Goal: Transaction & Acquisition: Purchase product/service

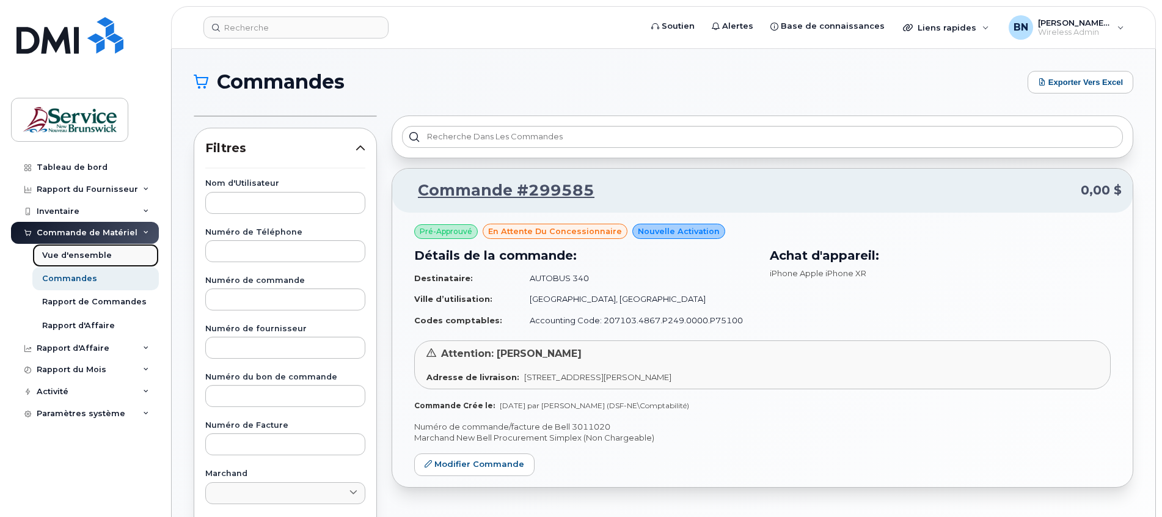
click at [65, 254] on div "Vue d'ensemble" at bounding box center [77, 255] width 70 height 11
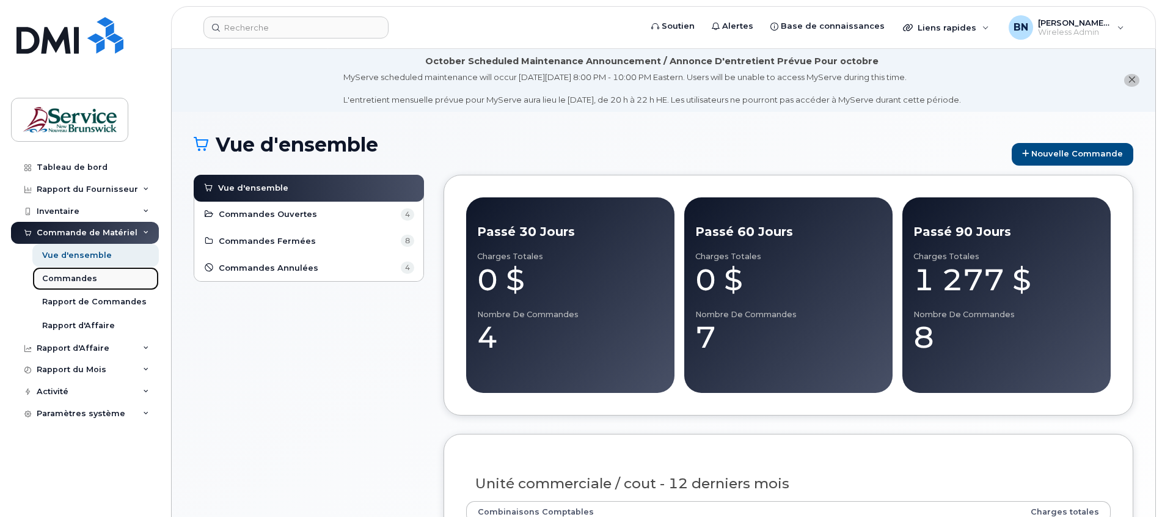
click at [73, 279] on div "Commandes" at bounding box center [69, 278] width 55 height 11
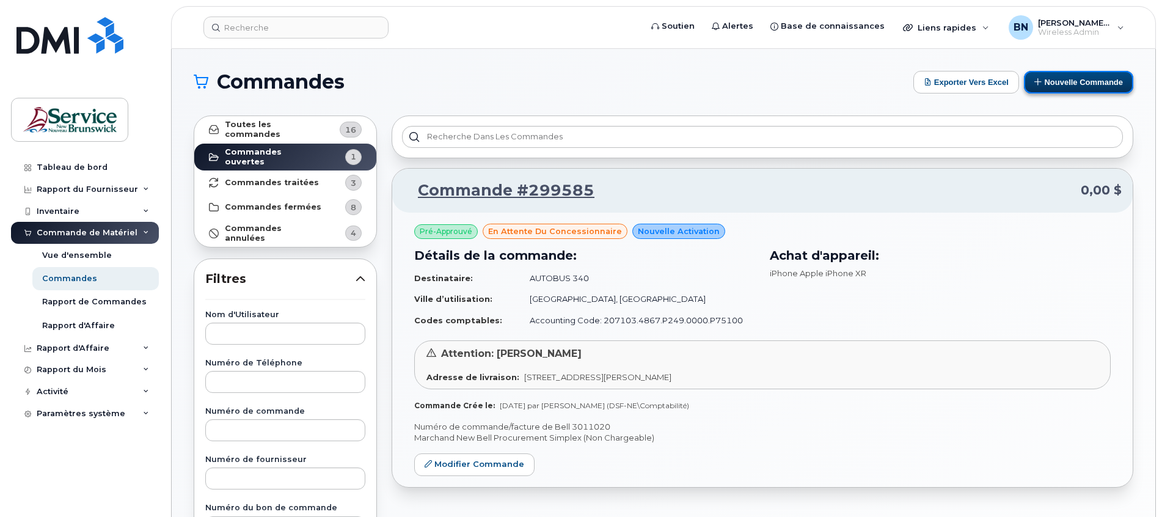
click at [1058, 81] on button "Nouvelle commande" at bounding box center [1078, 82] width 109 height 23
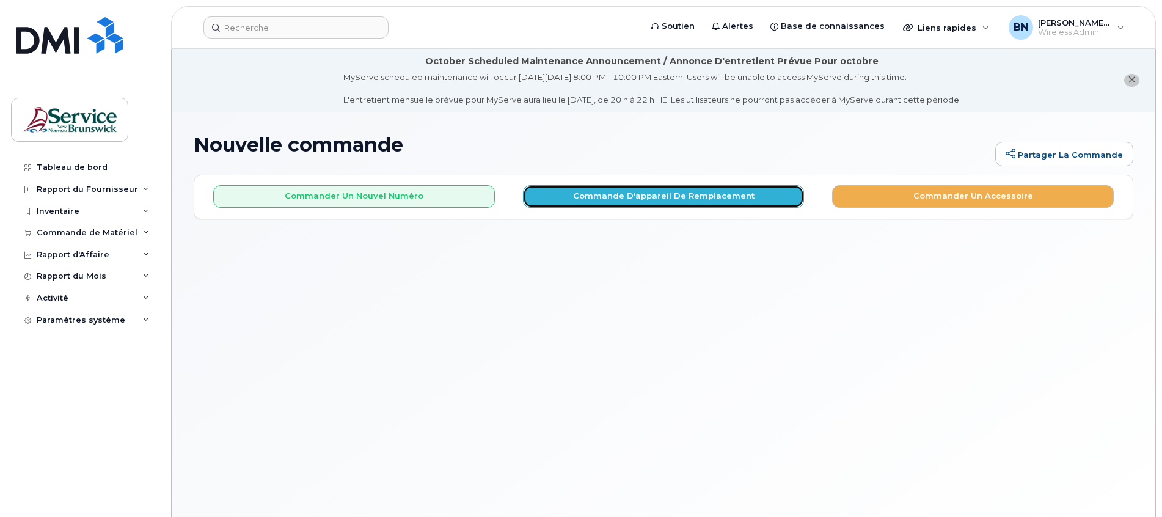
click at [632, 207] on button "Commande d'appareil de remplacement" at bounding box center [664, 196] width 282 height 23
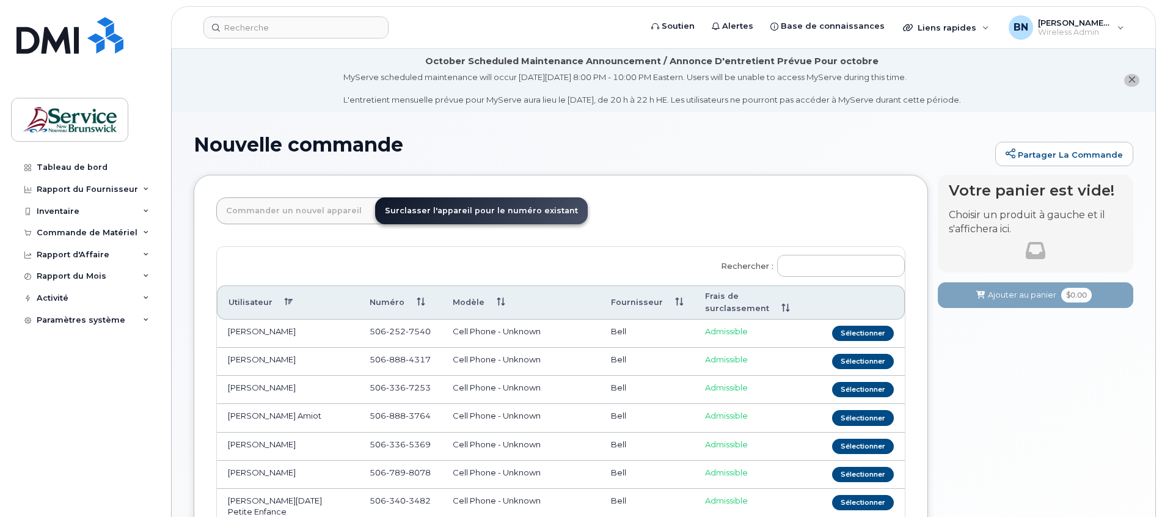
click at [316, 214] on link "Commander un nouvel appareil" at bounding box center [293, 210] width 155 height 27
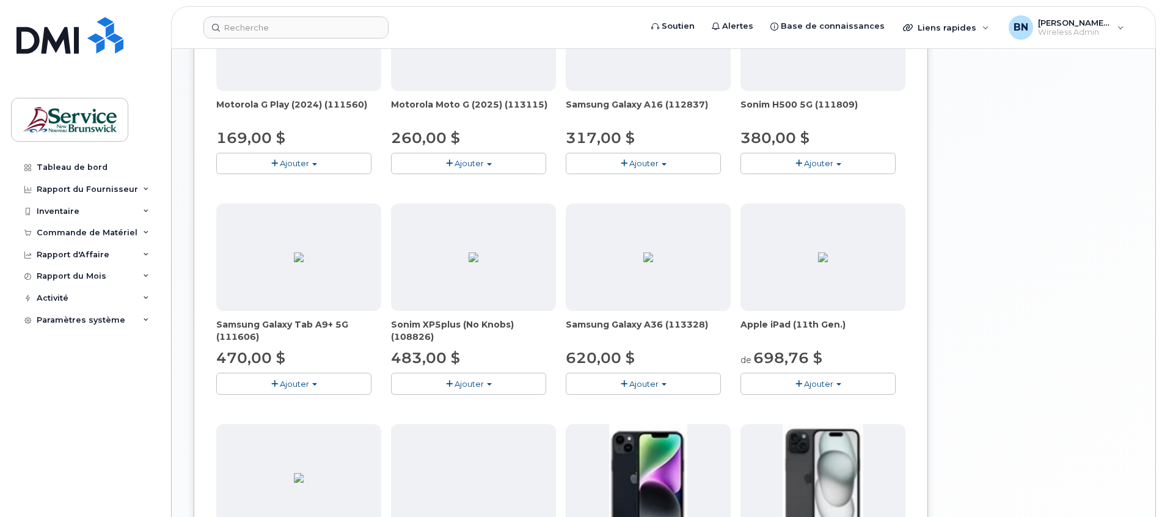
scroll to position [801, 0]
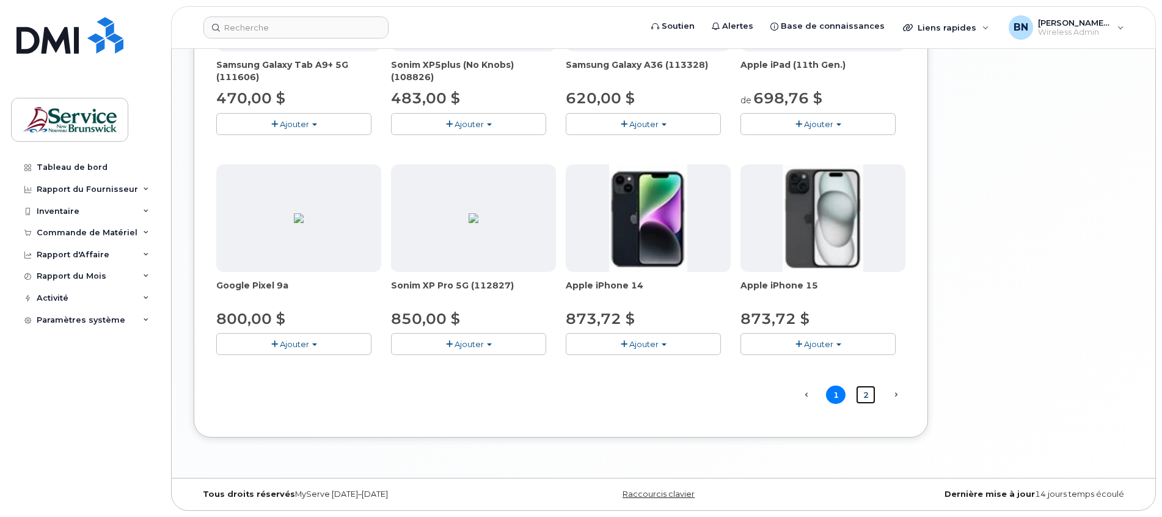
click at [862, 394] on link "2" at bounding box center [866, 394] width 20 height 19
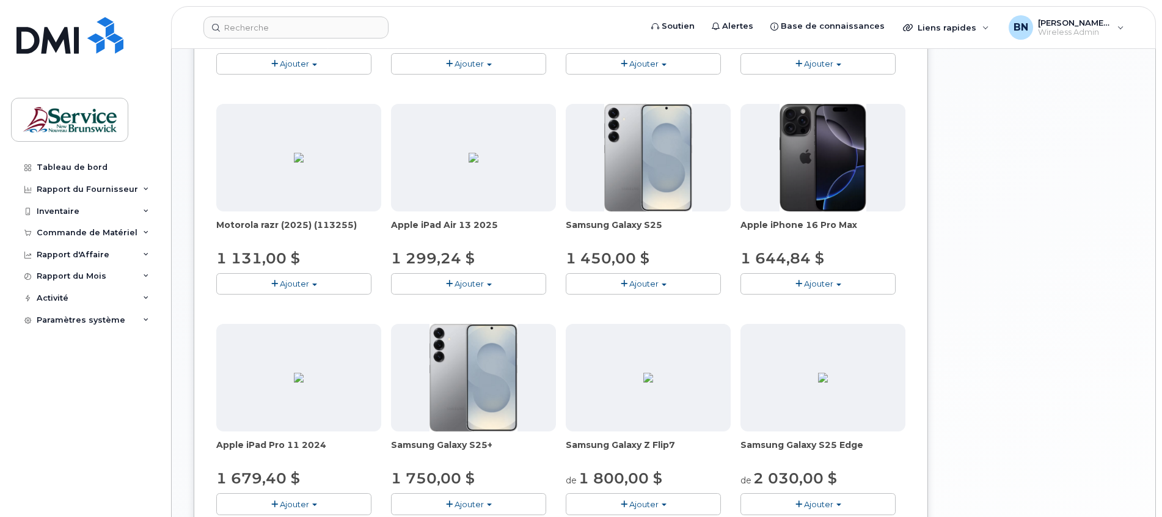
scroll to position [711, 0]
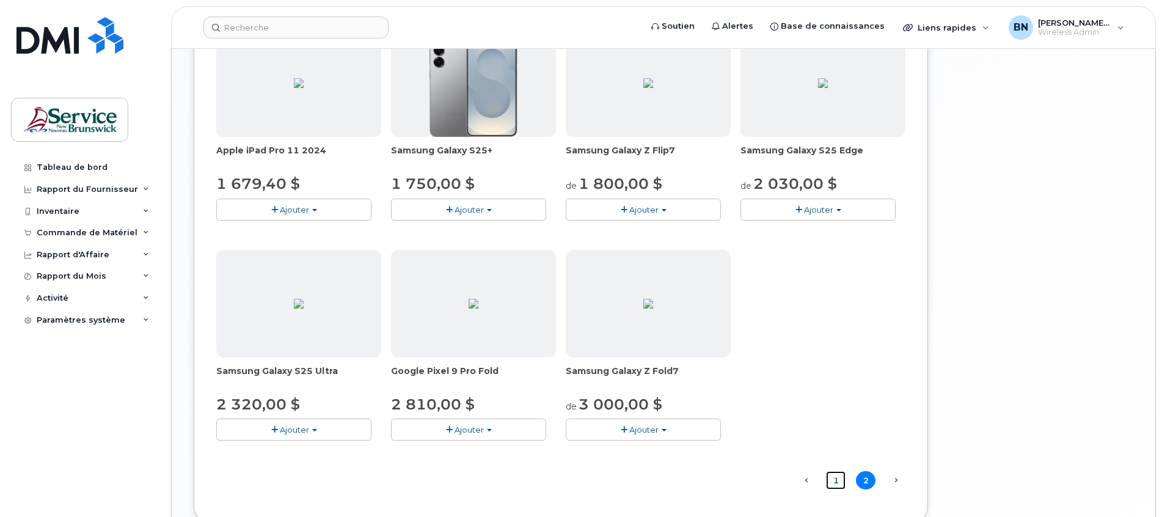
click at [836, 487] on link "1" at bounding box center [836, 480] width 20 height 19
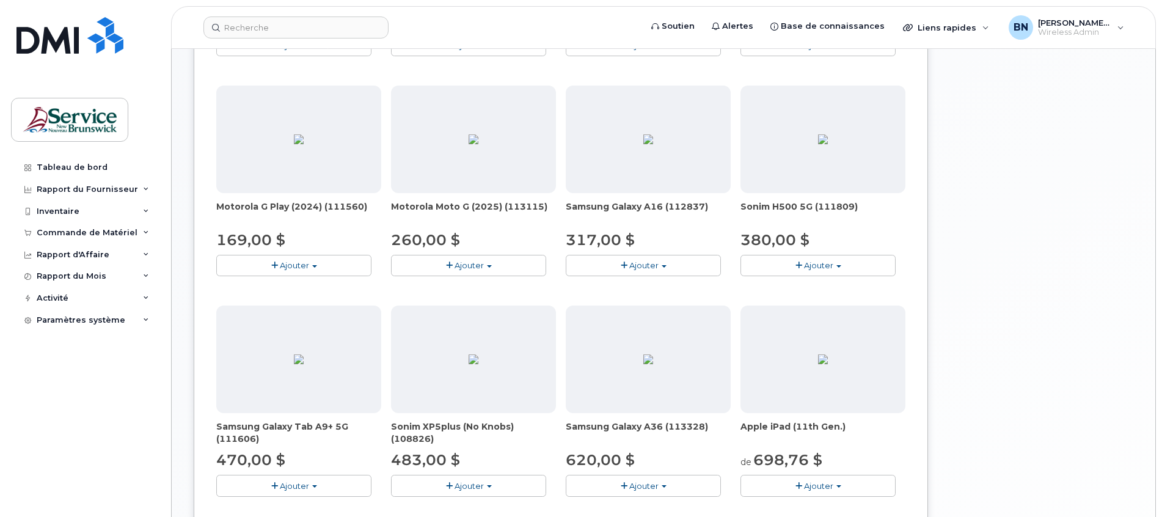
scroll to position [0, 0]
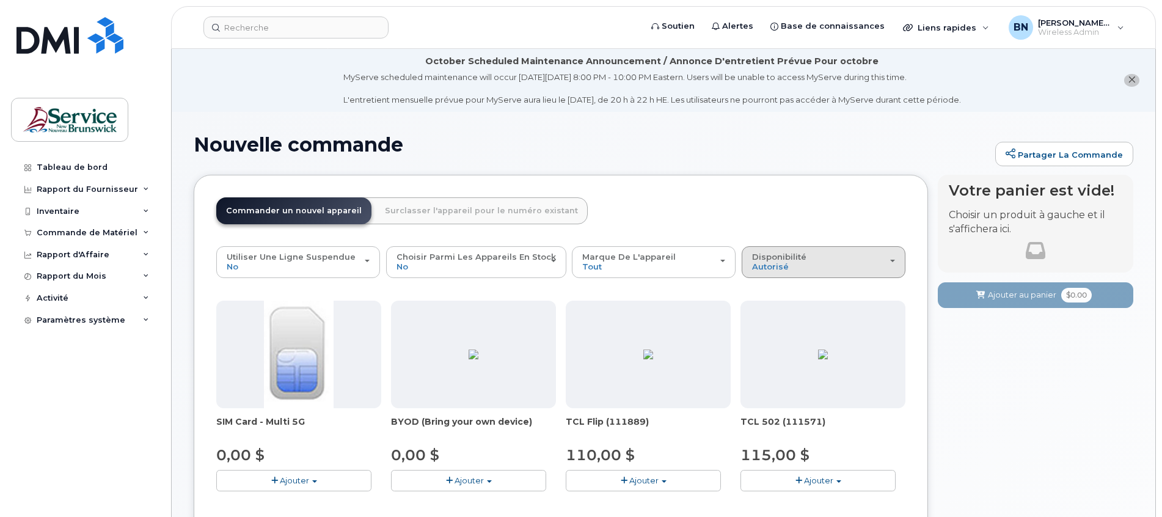
click at [898, 268] on button "Disponibilité autorisé Tout" at bounding box center [824, 262] width 164 height 32
click at [776, 314] on div "Tout" at bounding box center [824, 310] width 158 height 15
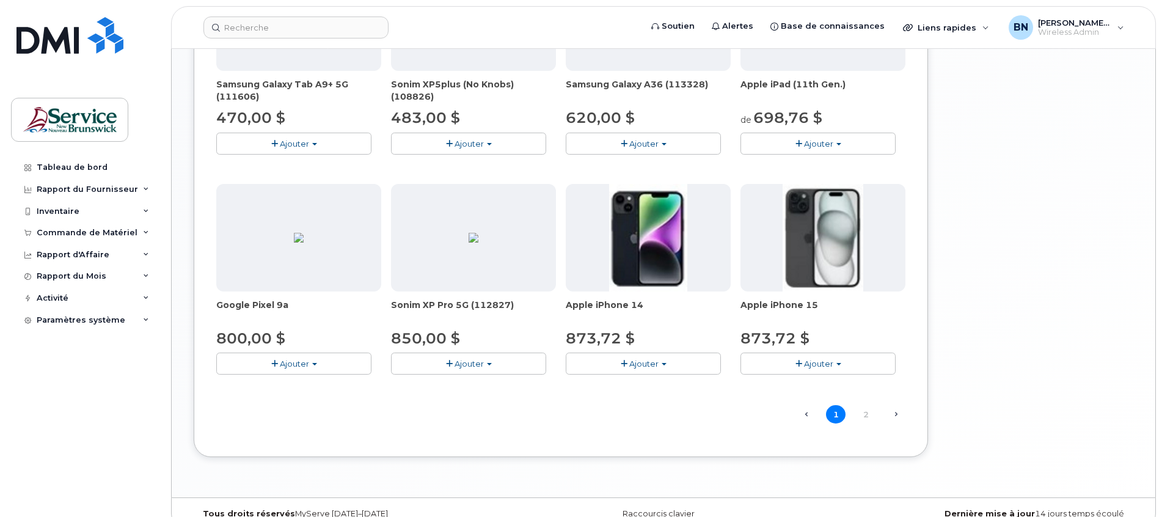
scroll to position [801, 0]
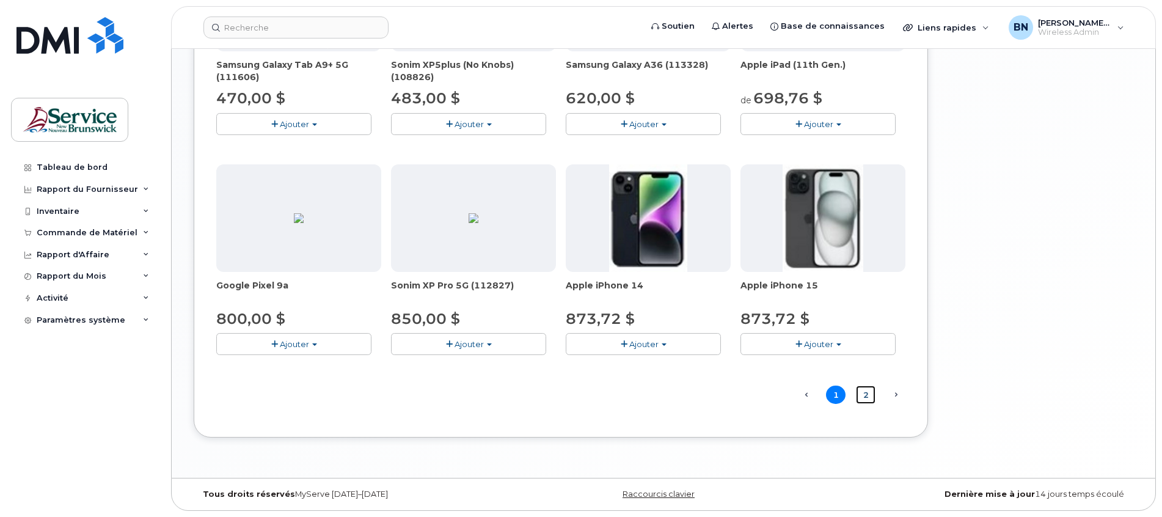
click at [865, 395] on link "2" at bounding box center [866, 394] width 20 height 19
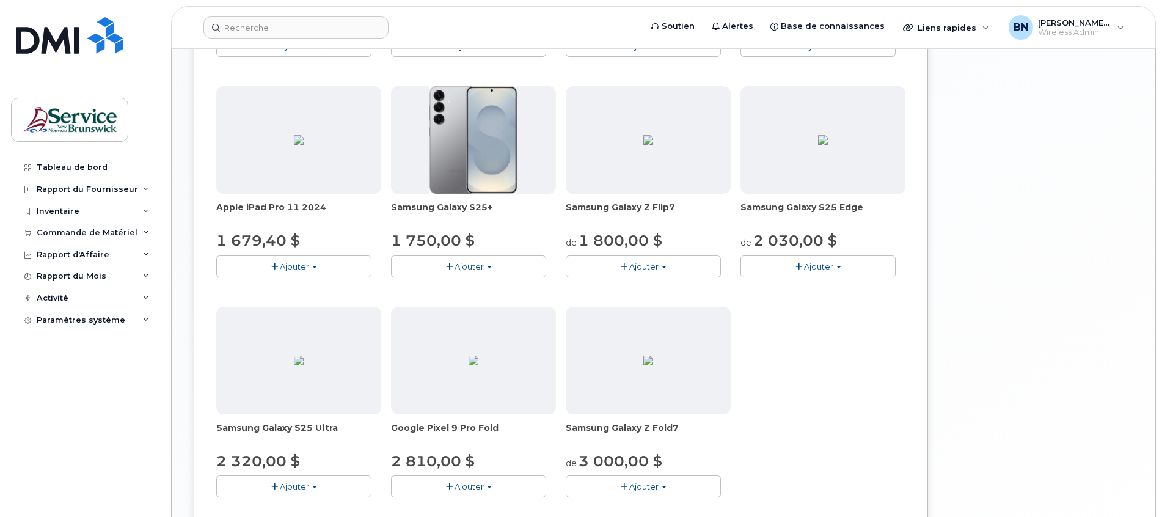
scroll to position [733, 0]
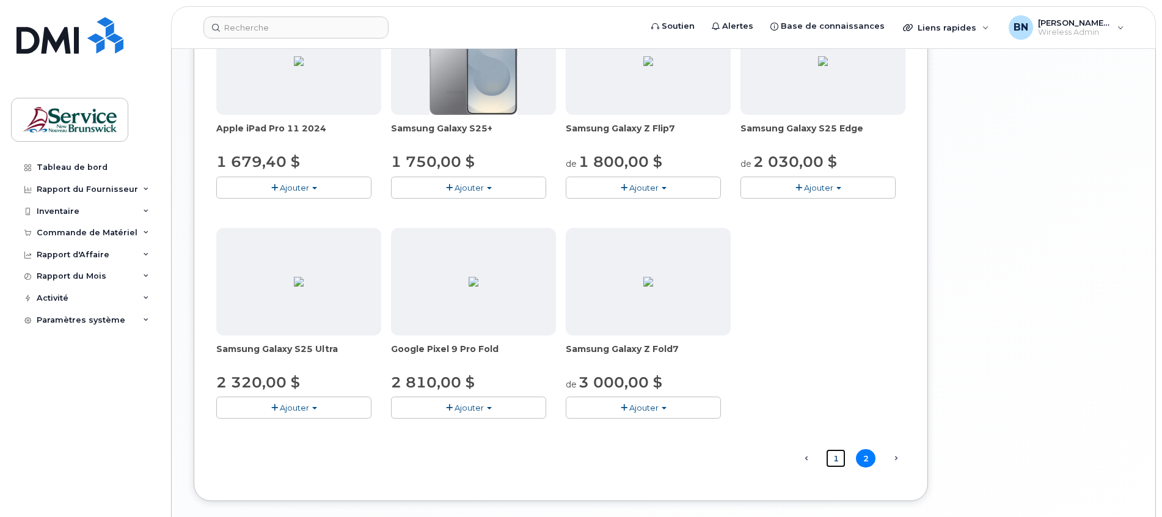
click at [836, 465] on link "1" at bounding box center [836, 458] width 20 height 19
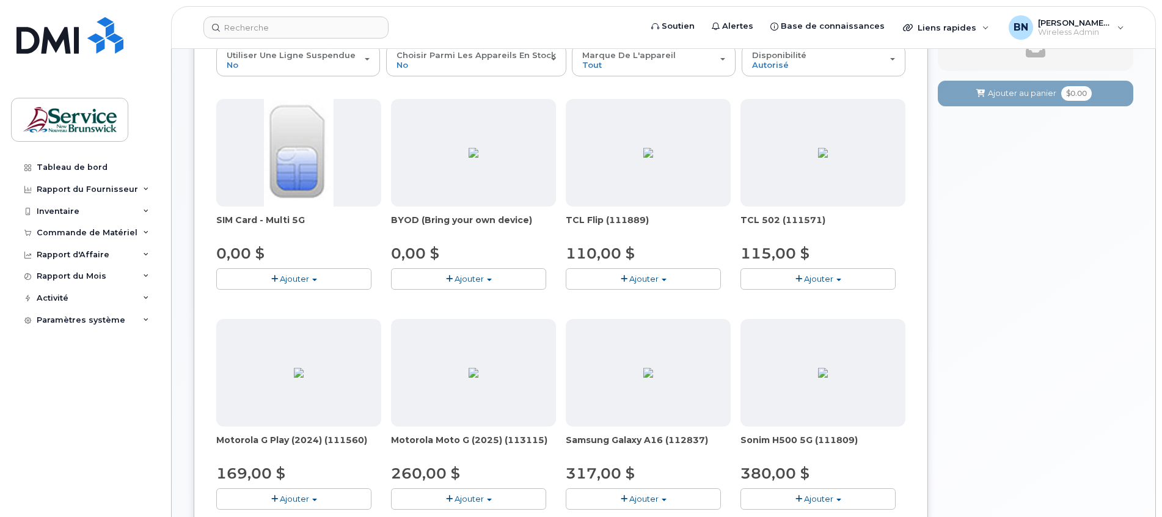
scroll to position [183, 0]
